Goal: Navigation & Orientation: Find specific page/section

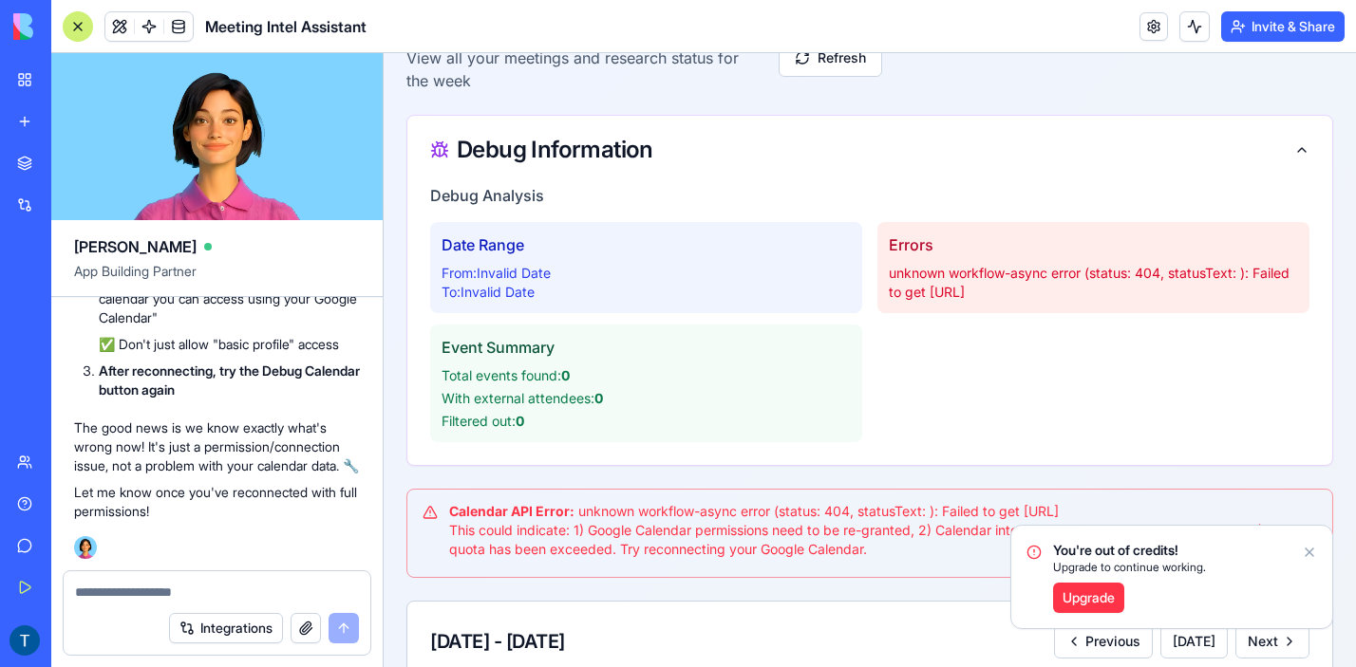
scroll to position [188, 16]
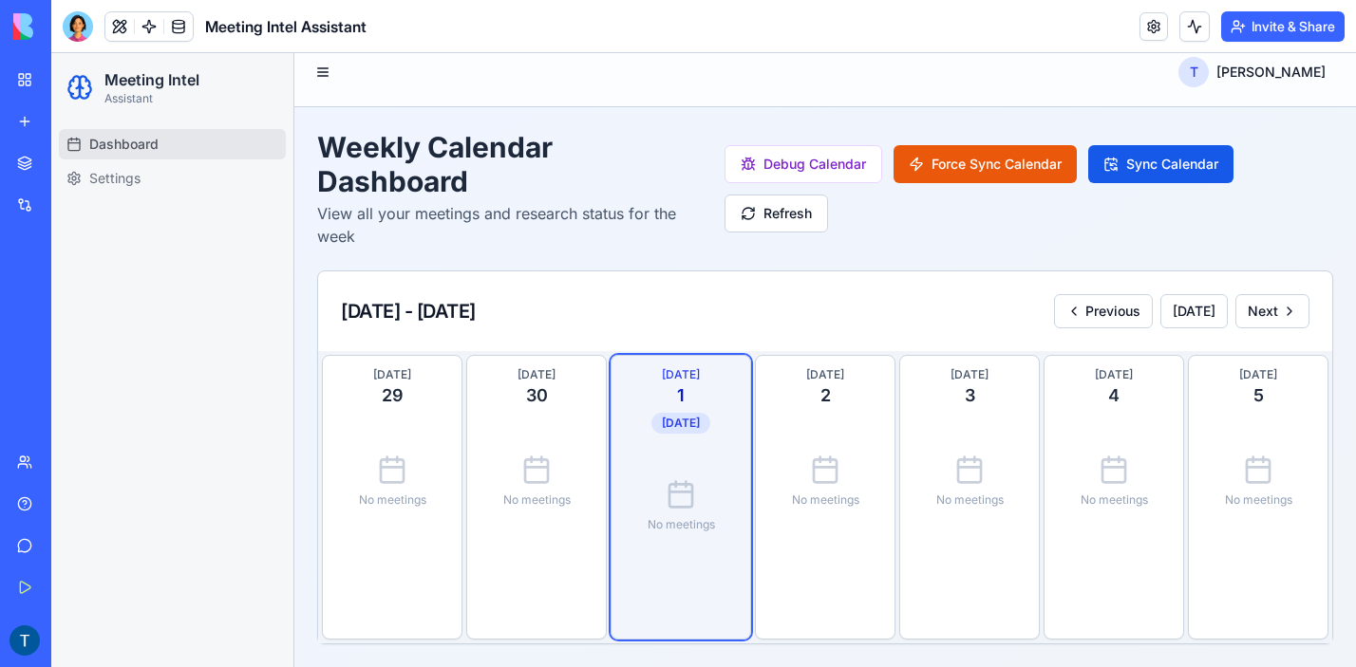
scroll to position [11, 0]
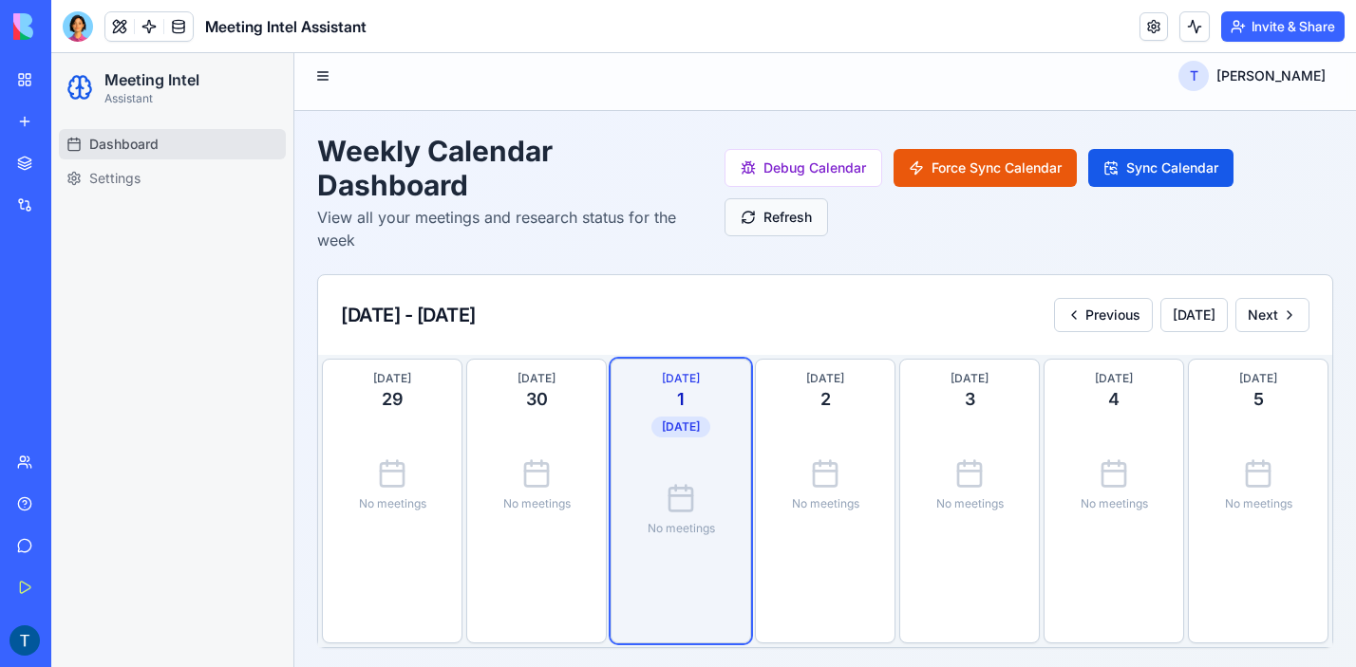
click at [796, 209] on button "Refresh" at bounding box center [775, 217] width 103 height 38
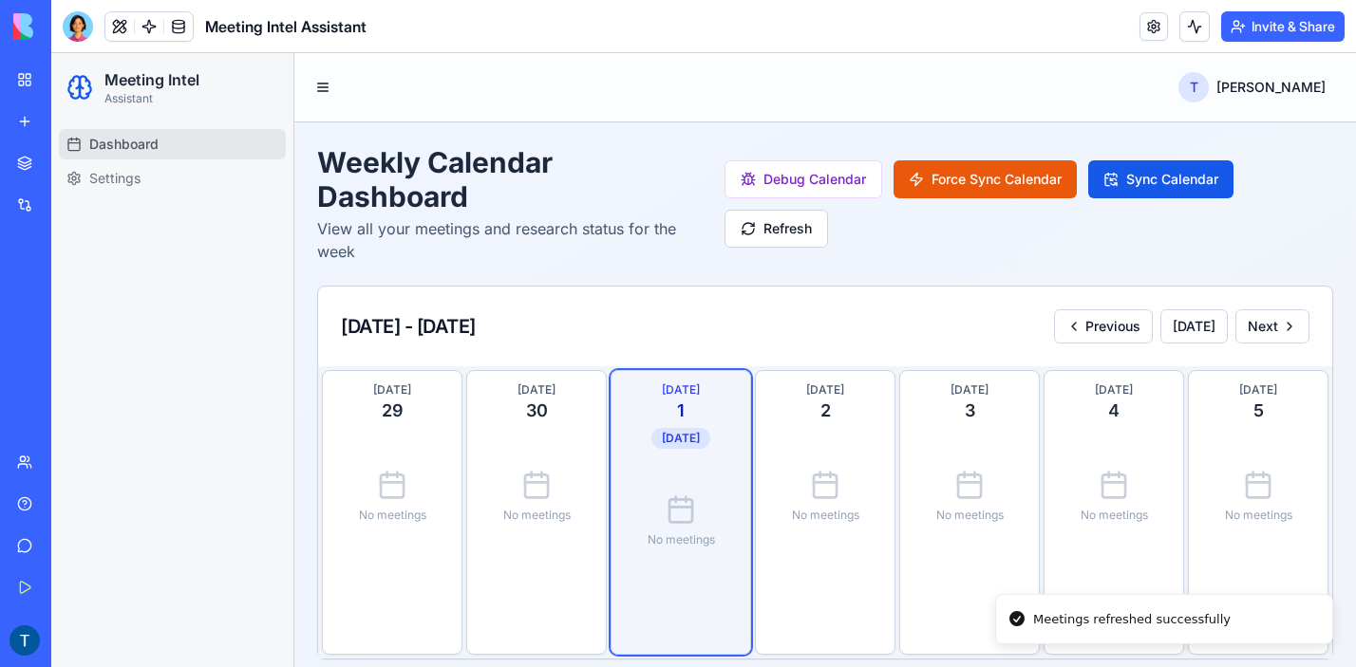
scroll to position [15, 0]
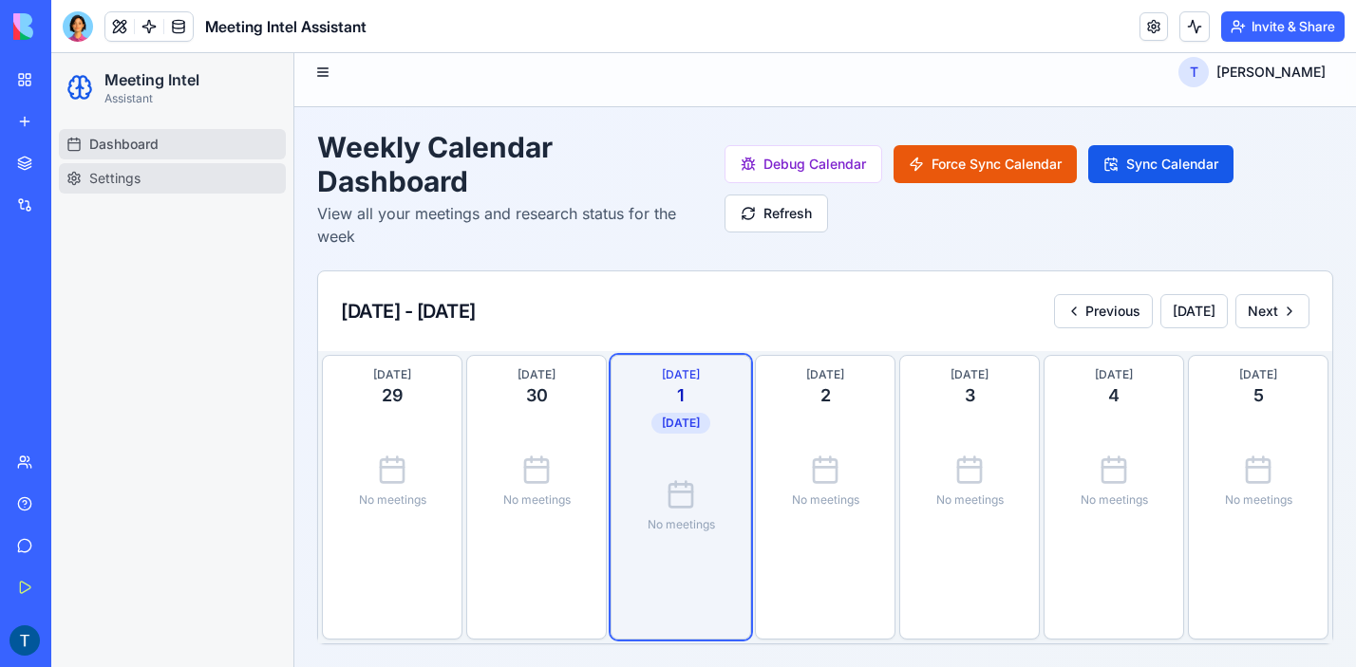
click at [105, 170] on span "Settings" at bounding box center [114, 178] width 51 height 19
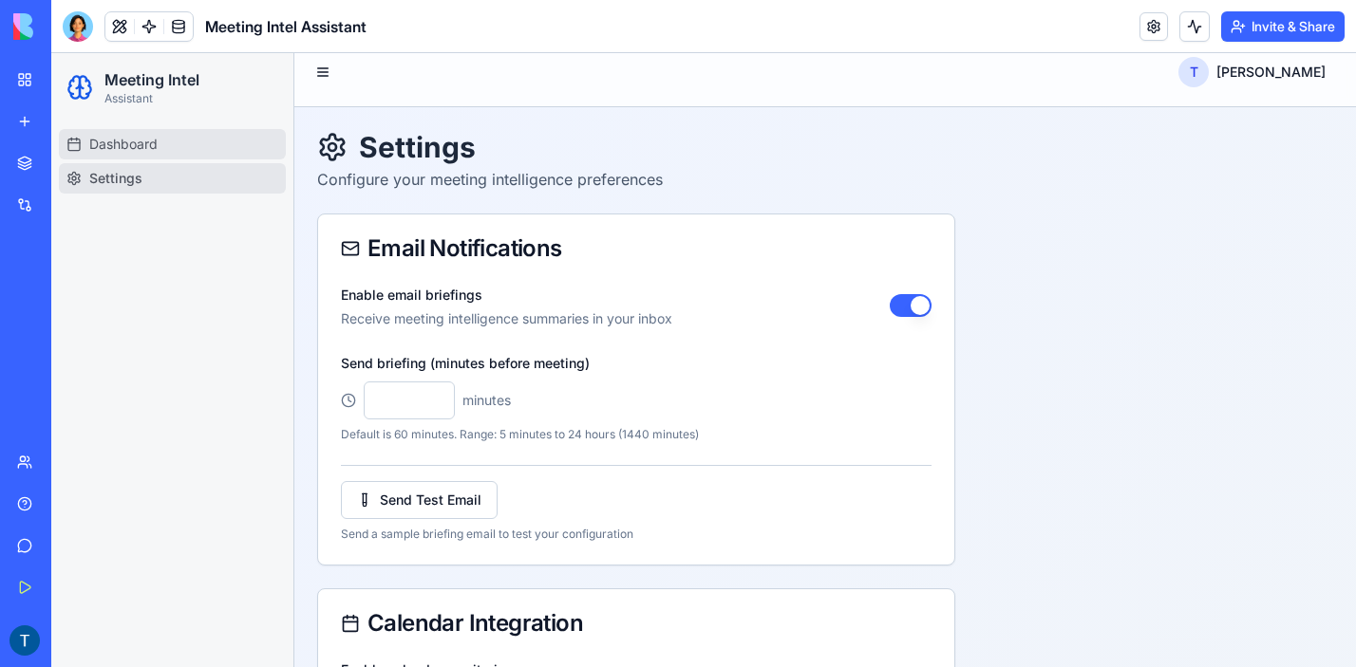
click at [149, 145] on span "Dashboard" at bounding box center [123, 144] width 68 height 19
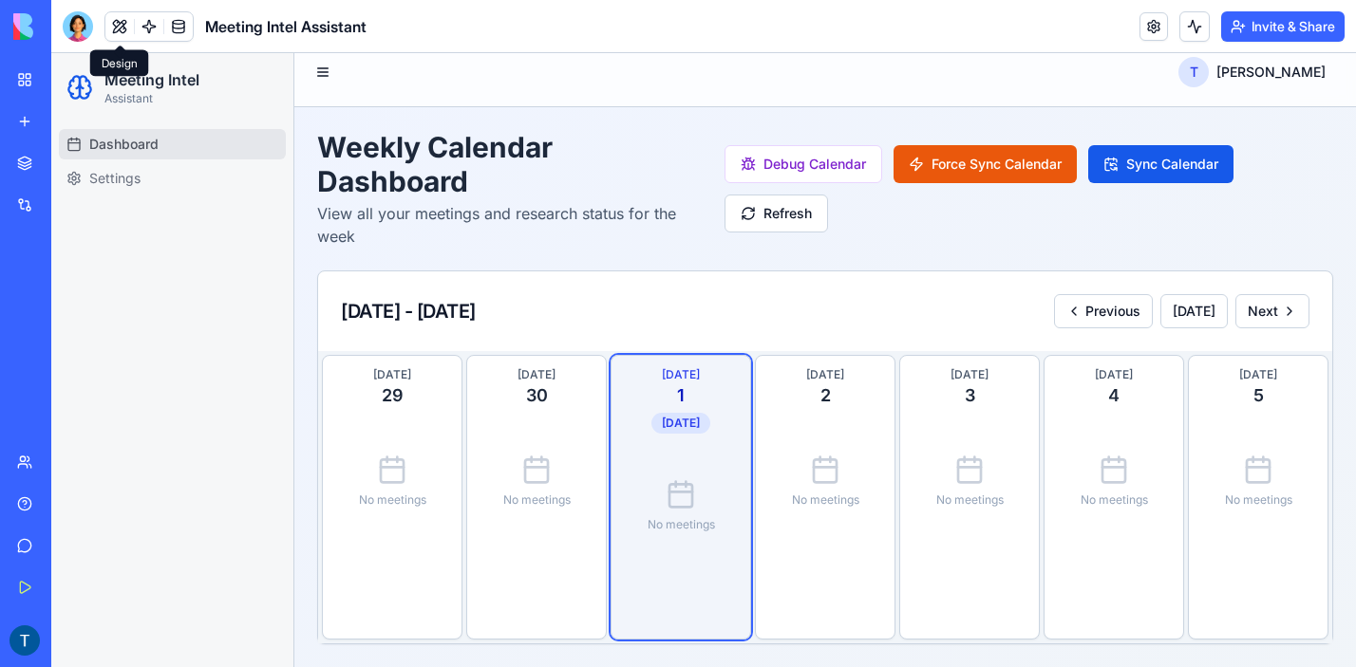
click at [84, 28] on div at bounding box center [78, 26] width 30 height 30
